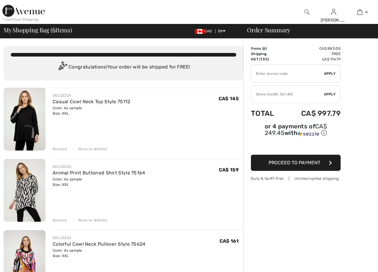
drag, startPoint x: 0, startPoint y: 0, endPoint x: 23, endPoint y: 120, distance: 122.0
click at [23, 120] on img at bounding box center [25, 119] width 42 height 63
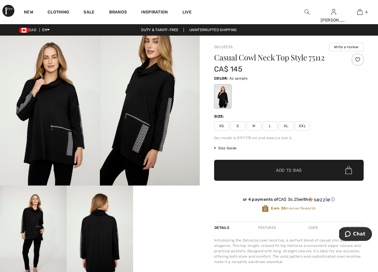
scroll to position [90, 0]
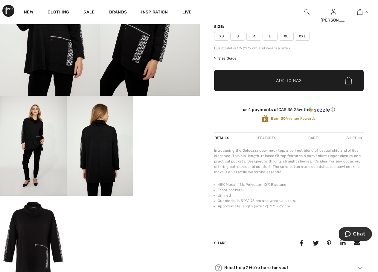
click at [166, 129] on video "Your browser does not support the video tag." at bounding box center [166, 112] width 67 height 33
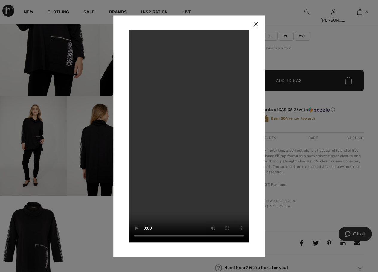
click at [252, 23] on img at bounding box center [256, 24] width 18 height 19
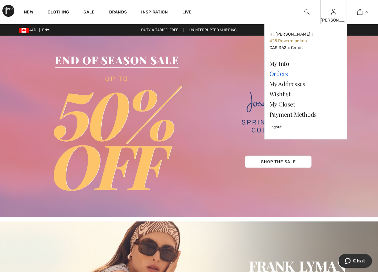
click at [279, 74] on link "Orders" at bounding box center [305, 73] width 72 height 10
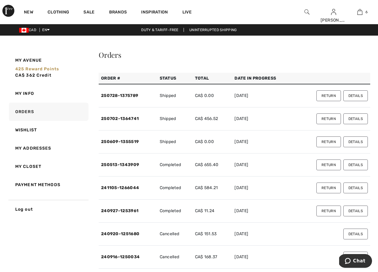
click at [328, 94] on button "Return" at bounding box center [328, 95] width 25 height 11
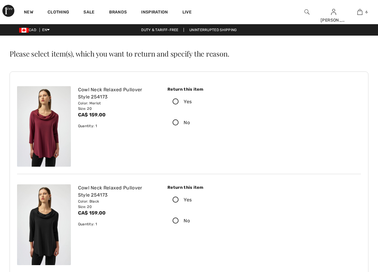
checkbox input "true"
click at [175, 101] on icon at bounding box center [176, 102] width 16 height 6
click at [192, 101] on input "Yes" at bounding box center [194, 102] width 4 height 18
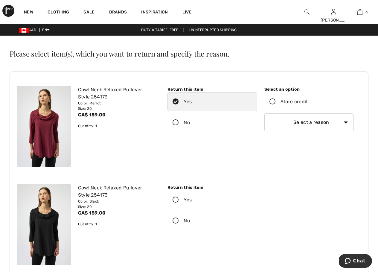
click at [345, 121] on select "Select a reason I received the wrong product or size My order arrived too late …" at bounding box center [308, 122] width 89 height 18
select select "6"
click at [264, 113] on select "Select a reason I received the wrong product or size My order arrived too late …" at bounding box center [308, 122] width 89 height 18
click at [174, 200] on icon at bounding box center [176, 200] width 16 height 6
click at [192, 200] on input "Yes" at bounding box center [194, 200] width 4 height 18
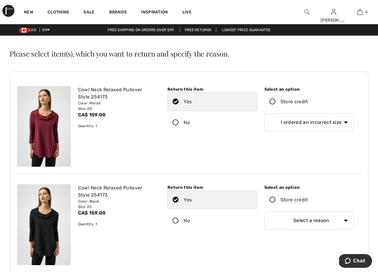
click at [346, 221] on select "Select a reason I received the wrong product or size My order arrived too late …" at bounding box center [308, 220] width 89 height 18
select select "6"
click at [264, 211] on select "Select a reason I received the wrong product or size My order arrived too late …" at bounding box center [308, 220] width 89 height 18
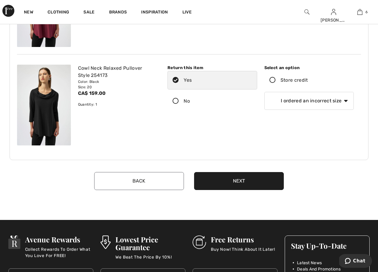
click at [245, 179] on button "Next" at bounding box center [239, 181] width 90 height 18
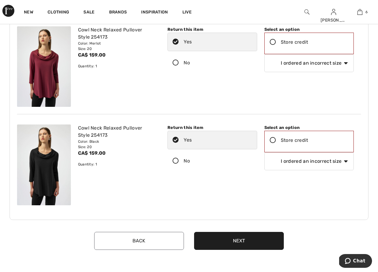
scroll to position [30, 0]
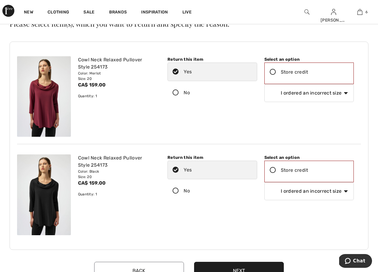
click at [273, 73] on icon at bounding box center [273, 72] width 16 height 6
click at [308, 73] on input "Store credit" at bounding box center [310, 72] width 4 height 18
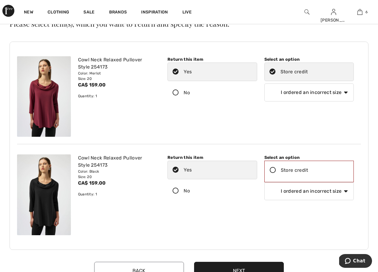
click at [272, 170] on icon at bounding box center [273, 170] width 16 height 6
click at [308, 170] on input "Store credit" at bounding box center [310, 170] width 4 height 18
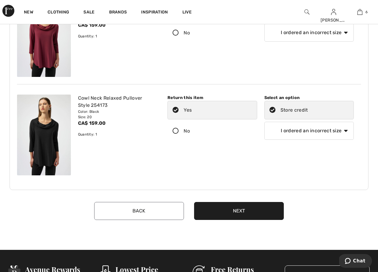
scroll to position [120, 0]
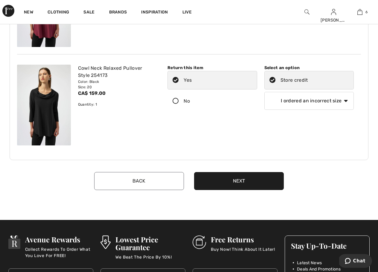
click at [239, 179] on button "Next" at bounding box center [239, 181] width 90 height 18
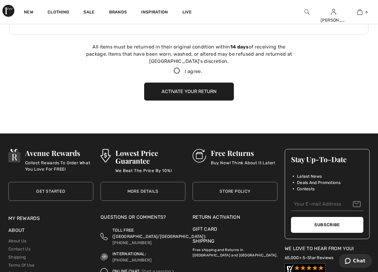
scroll to position [252, 0]
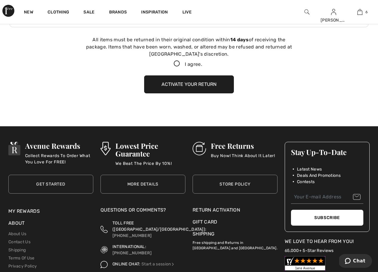
click at [173, 64] on icon at bounding box center [177, 64] width 16 height 6
click at [202, 64] on input "I agree." at bounding box center [204, 64] width 4 height 4
checkbox input "true"
click at [180, 84] on button "Activate your return" at bounding box center [189, 84] width 90 height 18
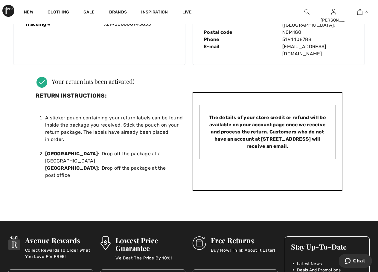
scroll to position [0, 0]
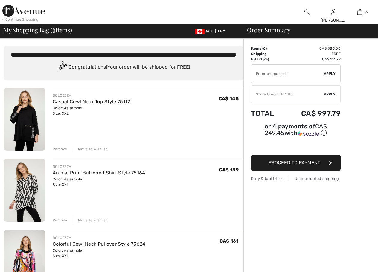
click at [330, 93] on span "Apply" at bounding box center [330, 93] width 12 height 5
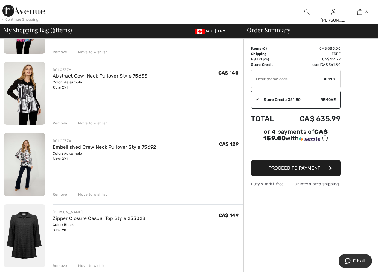
scroll to position [179, 0]
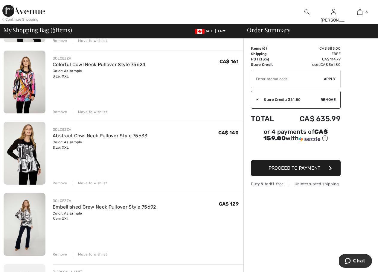
click at [27, 88] on img at bounding box center [25, 82] width 42 height 63
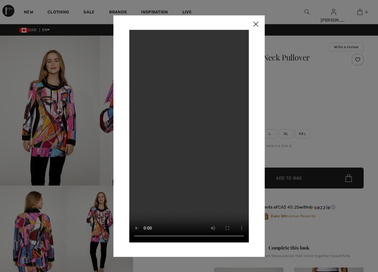
scroll to position [90, 0]
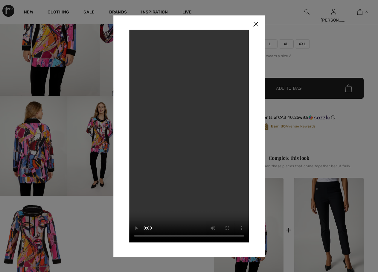
checkbox input "true"
click at [254, 25] on img at bounding box center [256, 24] width 18 height 19
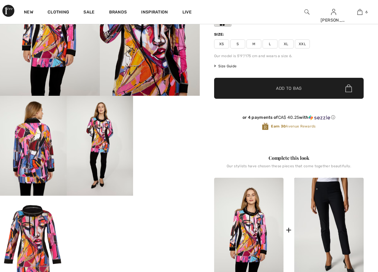
scroll to position [0, 0]
click at [336, 58] on div "Our model is 5'9"/175 cm and wears a size 6." at bounding box center [288, 55] width 149 height 5
click at [166, 231] on div "Your browser does not support the video tag." at bounding box center [100, 120] width 200 height 349
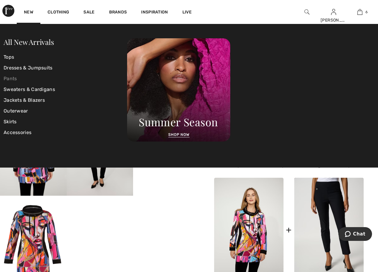
click at [9, 79] on link "Pants" at bounding box center [65, 78] width 123 height 11
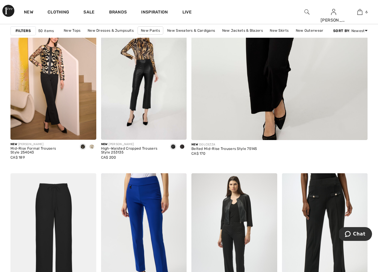
scroll to position [359, 0]
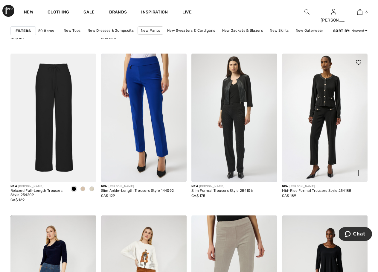
click at [320, 114] on img at bounding box center [325, 118] width 86 height 129
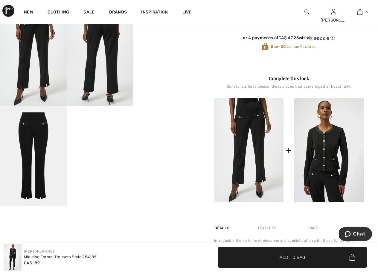
click at [32, 146] on img at bounding box center [33, 156] width 67 height 100
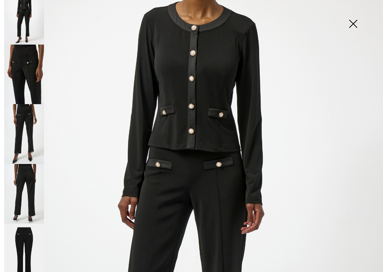
scroll to position [55, 0]
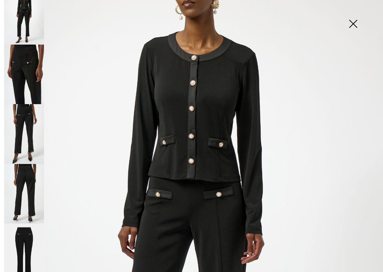
click at [352, 22] on img at bounding box center [353, 24] width 30 height 31
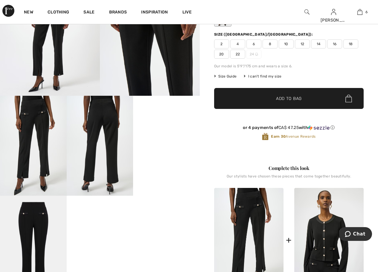
scroll to position [60, 0]
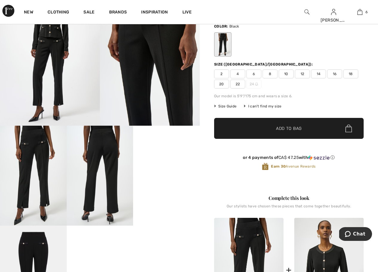
click at [301, 72] on span "12" at bounding box center [302, 73] width 15 height 9
click at [315, 72] on span "14" at bounding box center [318, 73] width 15 height 9
click at [294, 127] on span "Add to Bag" at bounding box center [289, 128] width 26 height 6
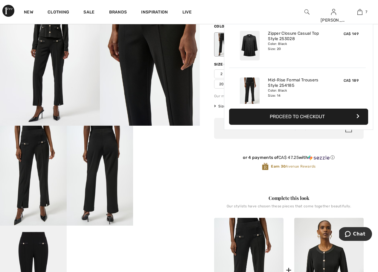
scroll to position [252, 0]
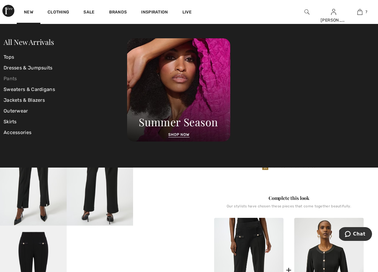
click at [12, 79] on link "Pants" at bounding box center [65, 78] width 123 height 11
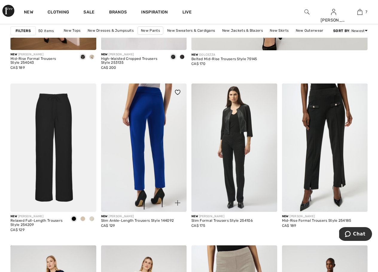
click at [144, 145] on img at bounding box center [144, 147] width 86 height 129
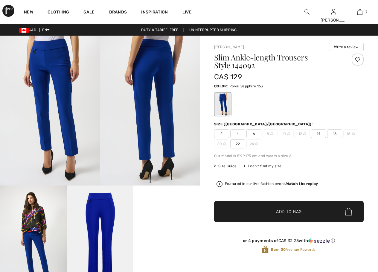
checkbox input "true"
click at [106, 218] on img at bounding box center [100, 235] width 67 height 100
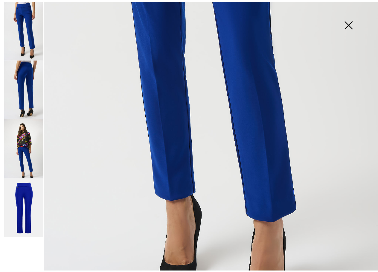
scroll to position [269, 0]
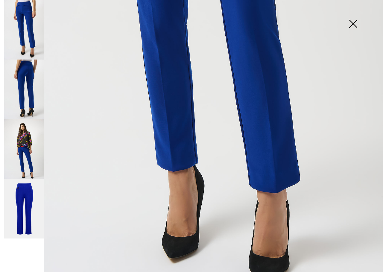
click at [353, 23] on img at bounding box center [353, 24] width 30 height 31
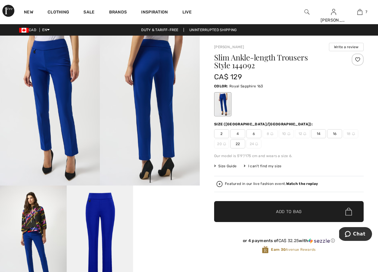
click at [319, 133] on span "14" at bounding box center [318, 133] width 15 height 9
click at [292, 210] on span "Add to Bag" at bounding box center [289, 211] width 26 height 6
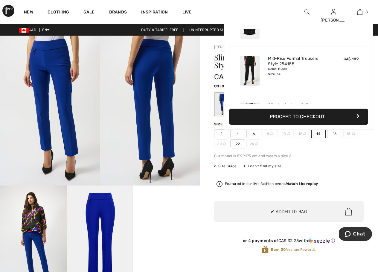
scroll to position [298, 0]
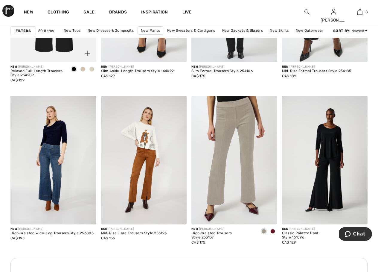
scroll to position [538, 0]
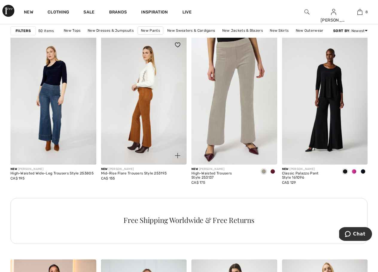
click at [145, 106] on img at bounding box center [144, 100] width 86 height 129
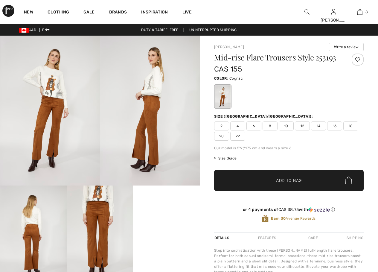
checkbox input "true"
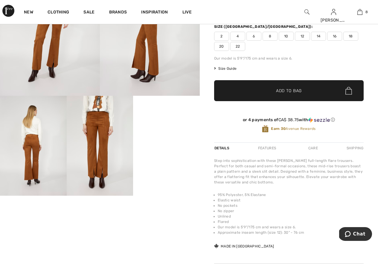
click at [167, 129] on video "Your browser does not support the video tag." at bounding box center [166, 112] width 67 height 33
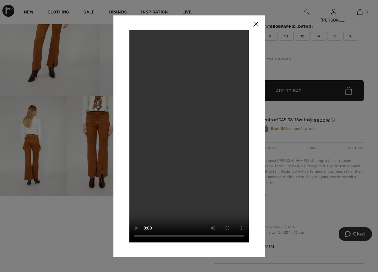
click at [258, 22] on img at bounding box center [256, 24] width 18 height 19
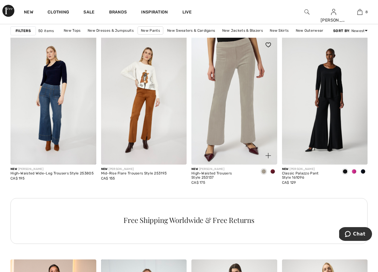
click at [222, 112] on img at bounding box center [234, 100] width 86 height 129
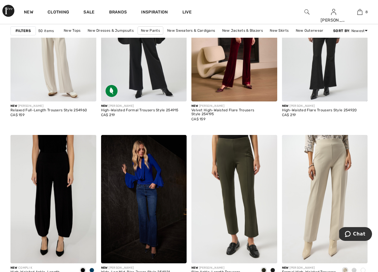
scroll to position [1016, 0]
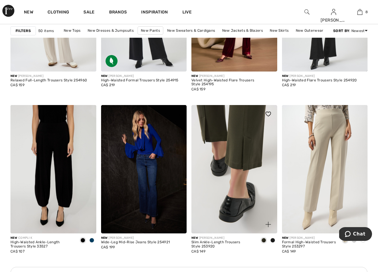
click at [243, 135] on img at bounding box center [234, 169] width 86 height 129
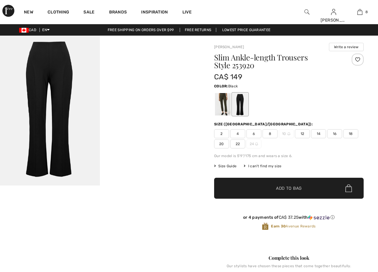
click at [59, 82] on img at bounding box center [50, 111] width 100 height 150
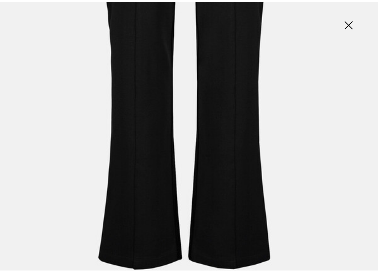
scroll to position [294, 0]
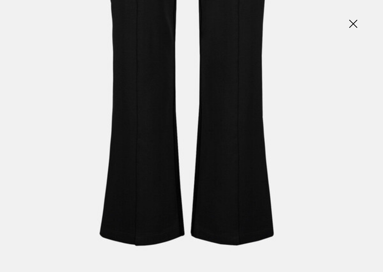
click at [351, 25] on img at bounding box center [353, 24] width 30 height 31
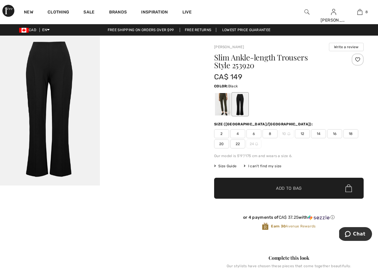
scroll to position [0, 0]
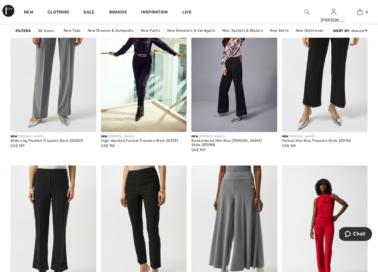
scroll to position [2301, 0]
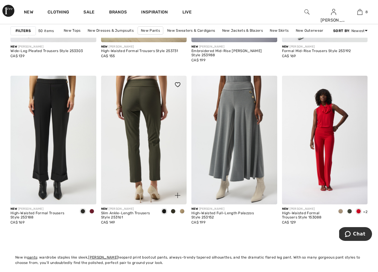
click at [143, 98] on img at bounding box center [144, 140] width 86 height 129
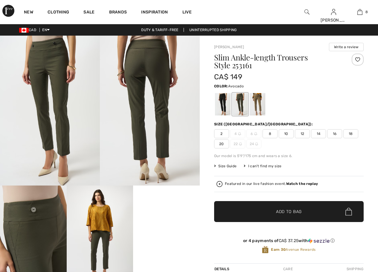
click at [140, 59] on img at bounding box center [150, 111] width 100 height 150
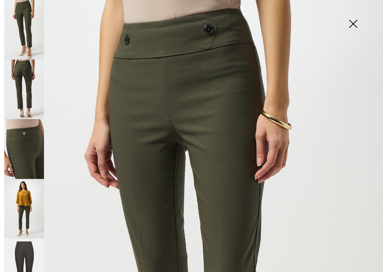
click at [352, 21] on img at bounding box center [353, 24] width 30 height 31
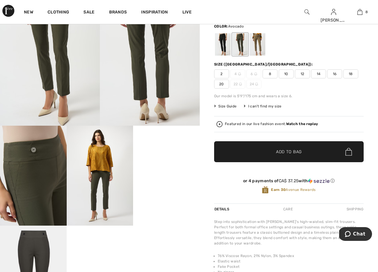
click at [158, 239] on div "Your browser does not support the video tag." at bounding box center [100, 150] width 200 height 349
click at [223, 37] on div at bounding box center [223, 44] width 16 height 22
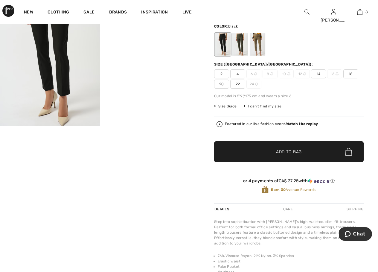
click at [319, 73] on span "14" at bounding box center [318, 73] width 15 height 9
click at [288, 150] on span "Add to Bag" at bounding box center [289, 152] width 26 height 6
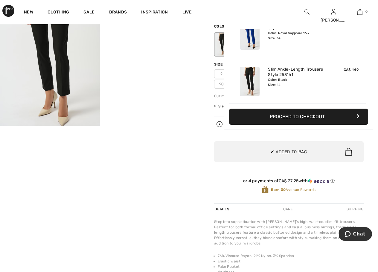
scroll to position [345, 0]
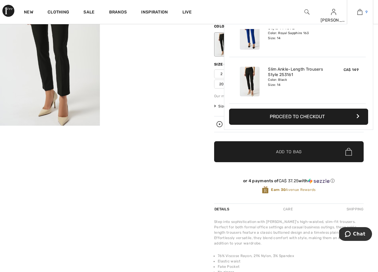
click at [362, 13] on img at bounding box center [359, 11] width 5 height 7
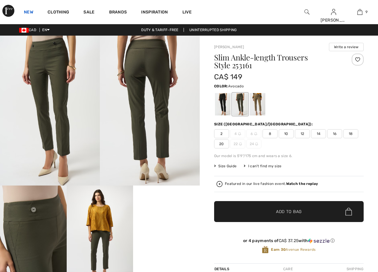
click at [28, 10] on link "New" at bounding box center [28, 13] width 9 height 6
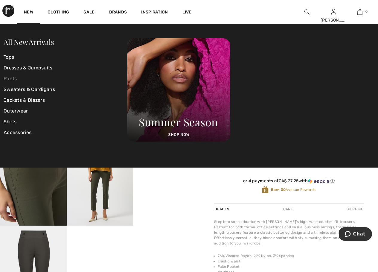
click at [8, 78] on link "Pants" at bounding box center [65, 78] width 123 height 11
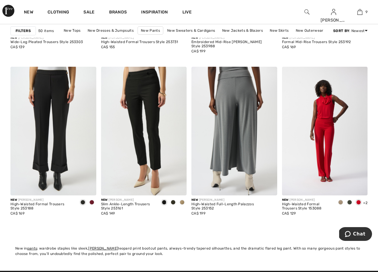
scroll to position [2191, 0]
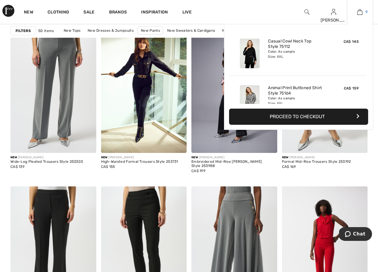
click at [360, 12] on img at bounding box center [359, 11] width 5 height 7
